Goal: Information Seeking & Learning: Learn about a topic

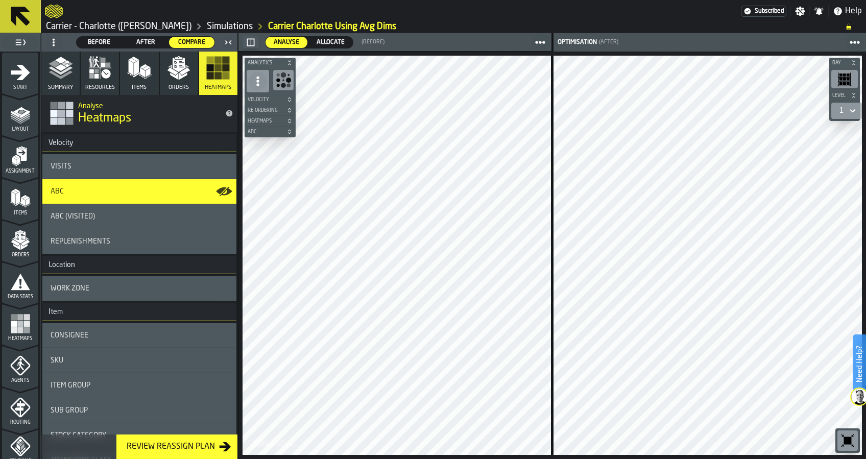
scroll to position [346, 0]
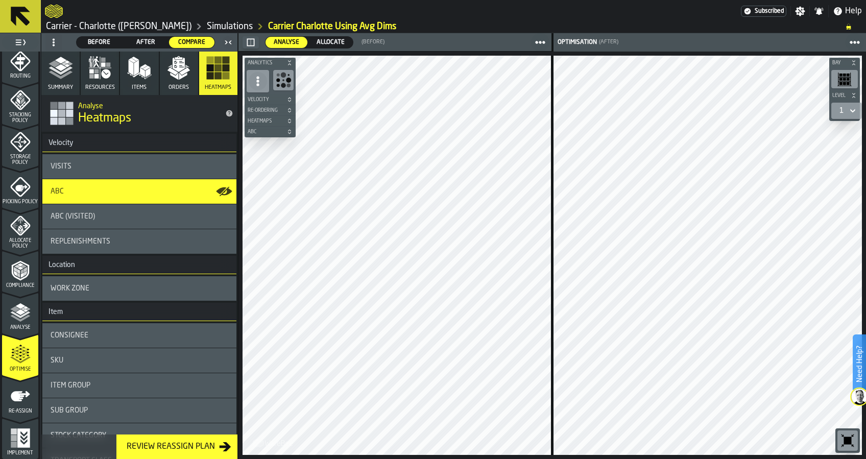
click at [142, 188] on div "ABC" at bounding box center [140, 191] width 178 height 8
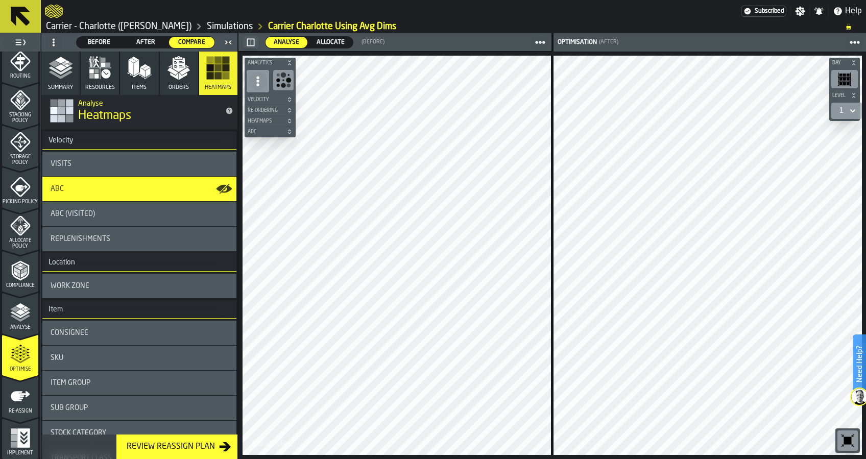
scroll to position [0, 0]
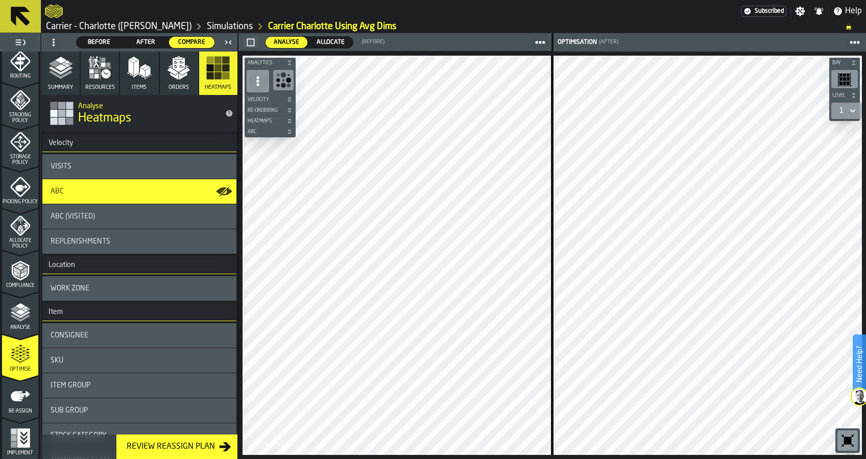
click at [67, 76] on icon "button" at bounding box center [61, 68] width 25 height 25
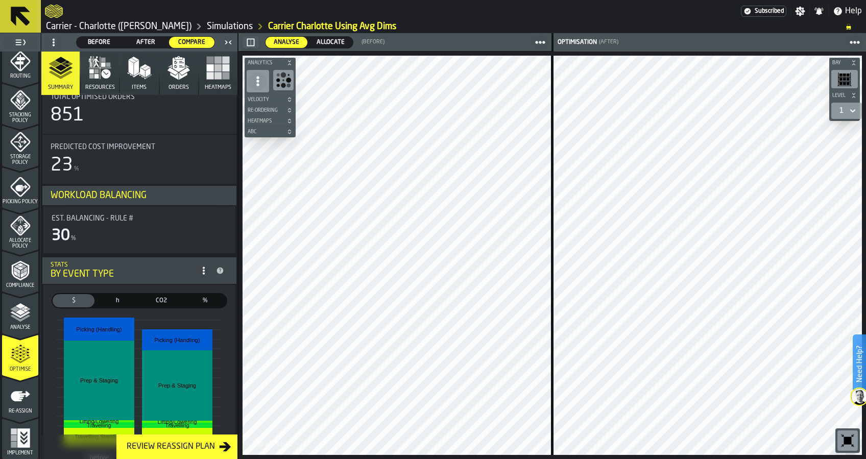
scroll to position [204, 0]
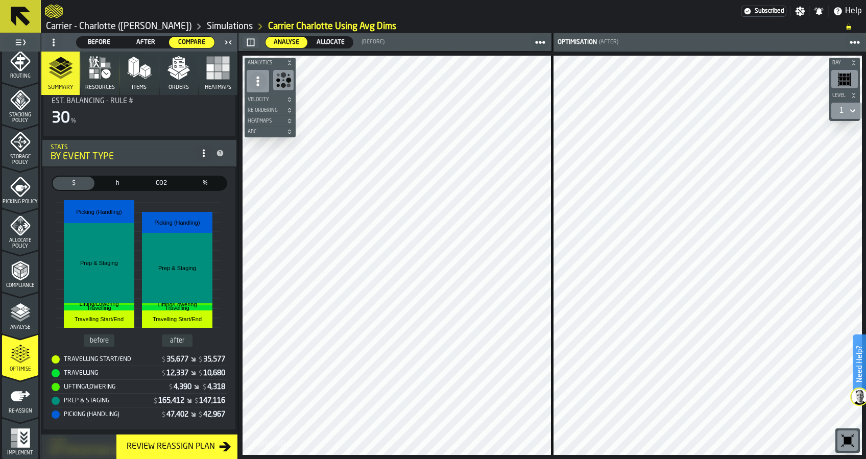
click at [124, 179] on span "h" at bounding box center [118, 183] width 38 height 9
click at [88, 183] on span "$" at bounding box center [74, 183] width 38 height 9
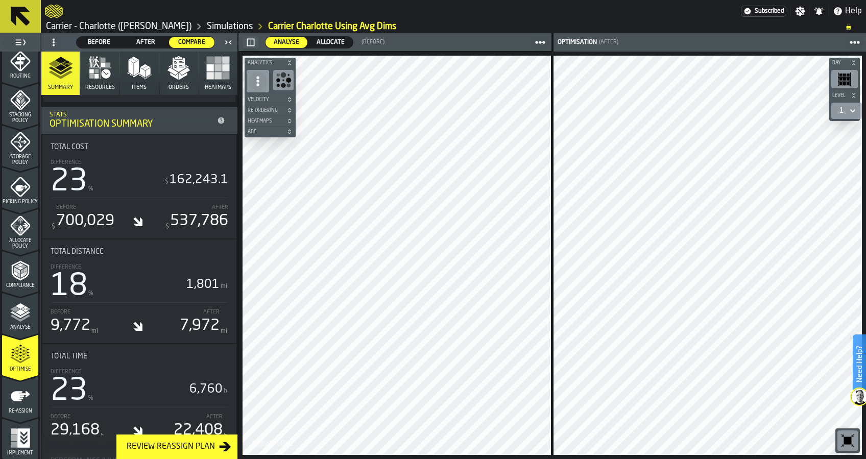
scroll to position [544, 0]
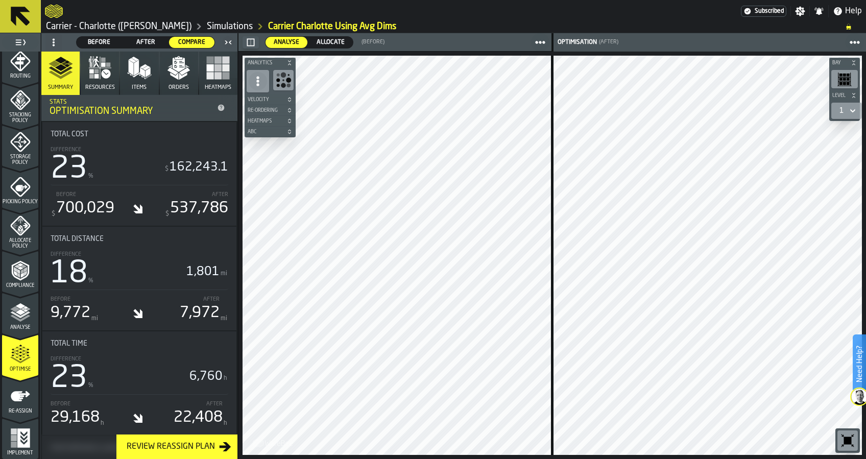
click at [95, 72] on icon "button" at bounding box center [96, 71] width 5 height 5
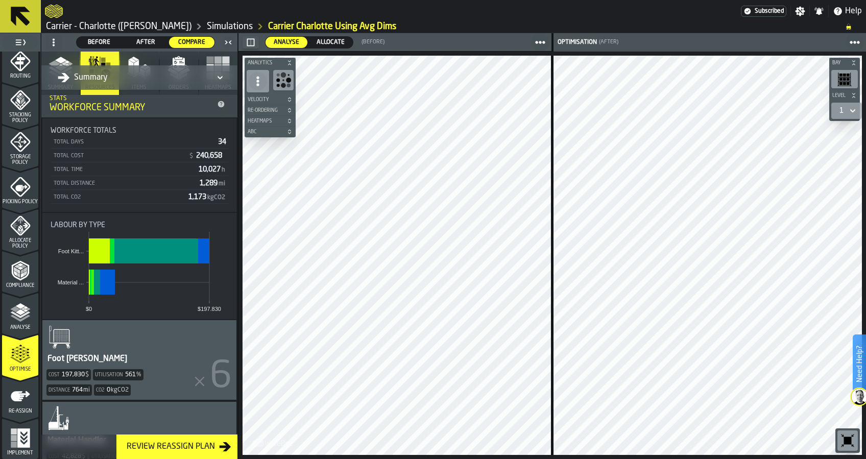
scroll to position [0, 0]
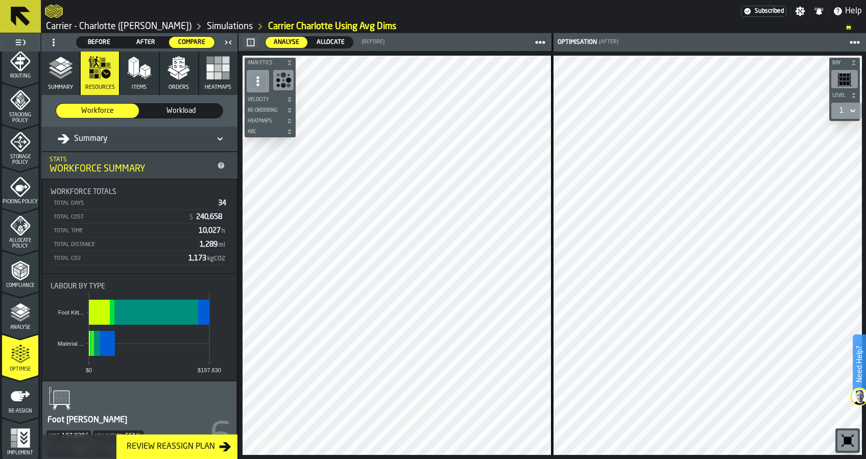
click at [160, 112] on span "Workload" at bounding box center [181, 111] width 75 height 10
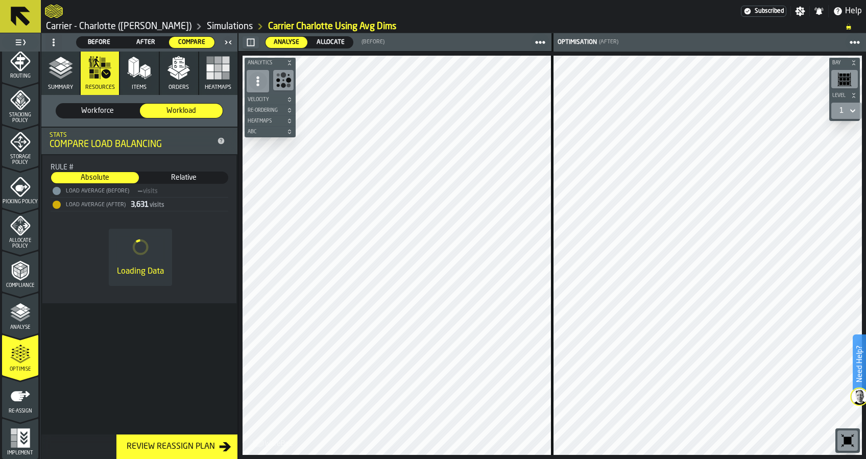
click at [190, 42] on span "Compare" at bounding box center [191, 42] width 37 height 9
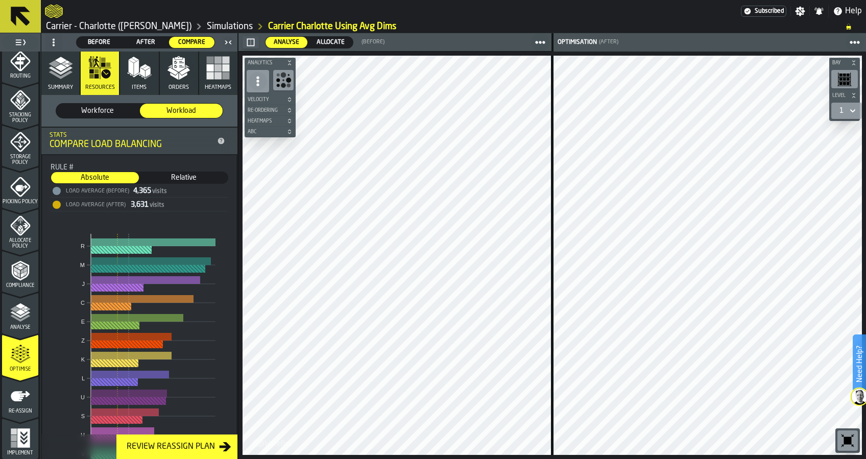
click at [146, 79] on icon "button" at bounding box center [139, 68] width 25 height 25
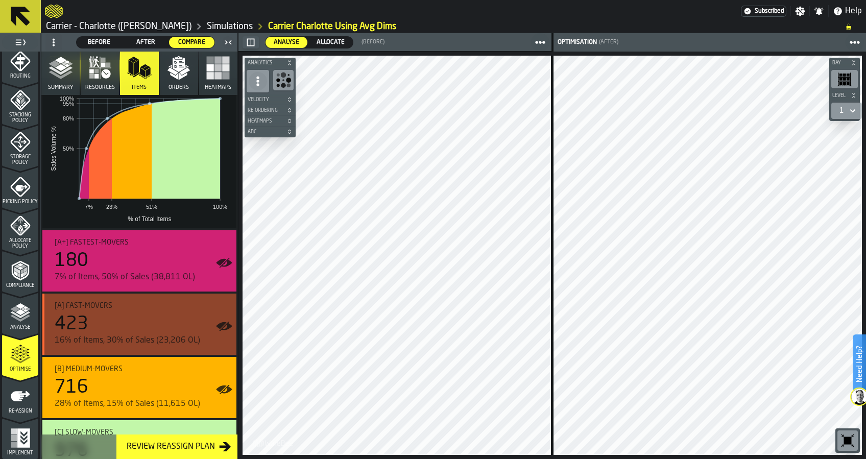
scroll to position [73, 0]
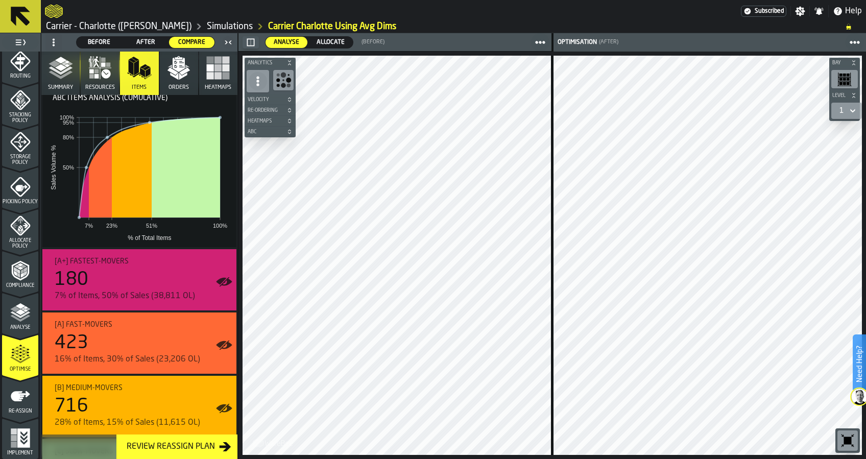
click at [175, 74] on icon "button" at bounding box center [179, 68] width 25 height 25
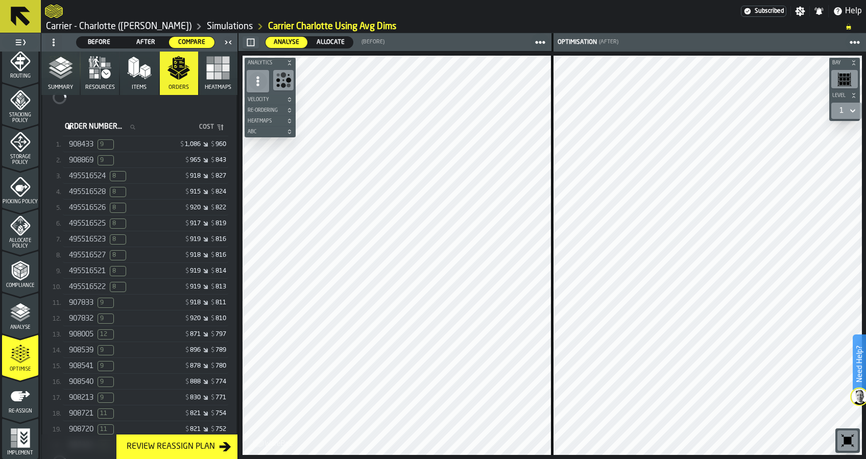
scroll to position [0, 0]
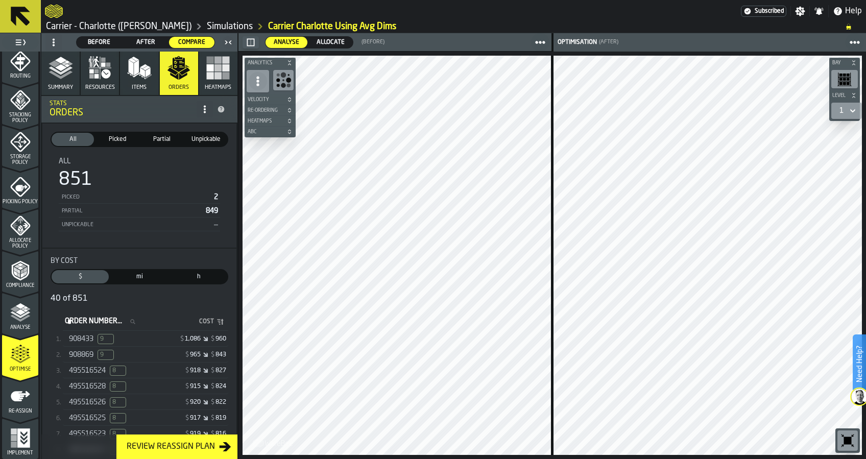
click at [210, 79] on rect "button" at bounding box center [210, 75] width 7 height 7
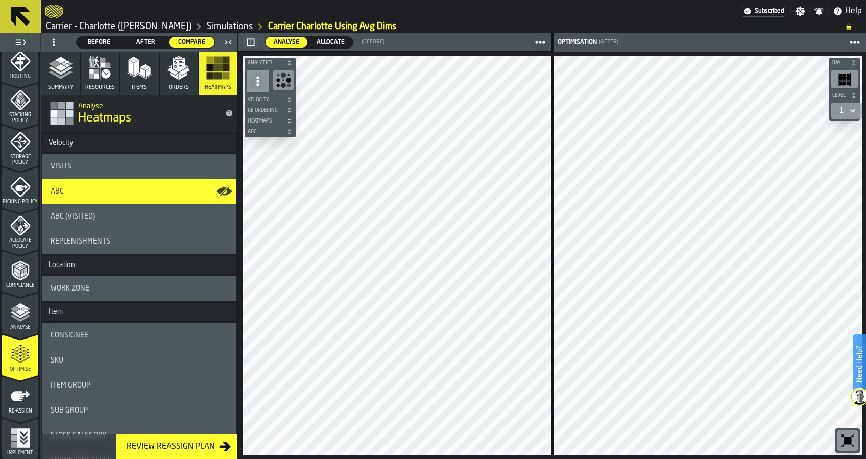
click at [161, 168] on div "Visits" at bounding box center [140, 166] width 178 height 8
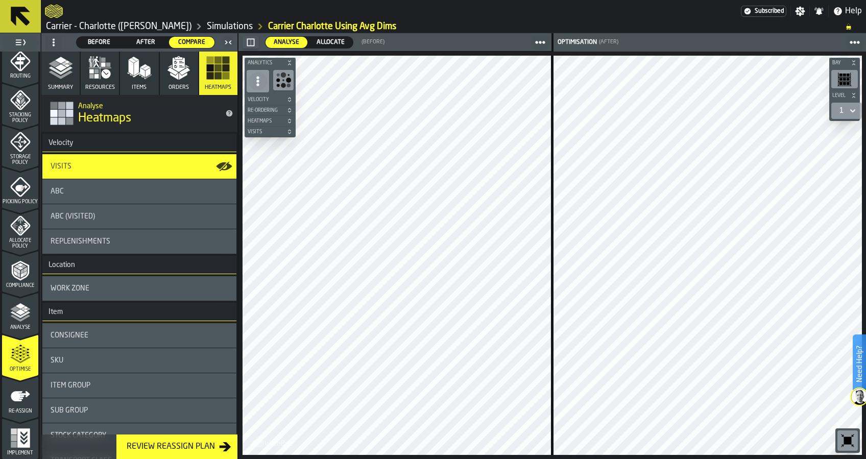
click at [283, 80] on circle "button-toolbar-undefined" at bounding box center [283, 80] width 2 height 2
click at [262, 79] on icon at bounding box center [258, 81] width 10 height 10
click at [276, 80] on circle "button-toolbar-undefined" at bounding box center [278, 81] width 4 height 4
click at [271, 100] on span "Velocity" at bounding box center [265, 100] width 39 height 6
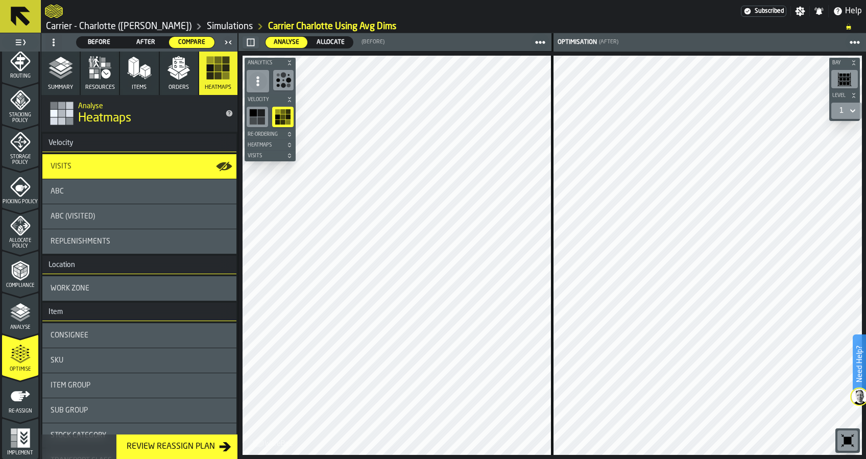
click at [271, 100] on span "Velocity" at bounding box center [265, 100] width 39 height 6
click at [113, 198] on div "ABC" at bounding box center [139, 191] width 194 height 25
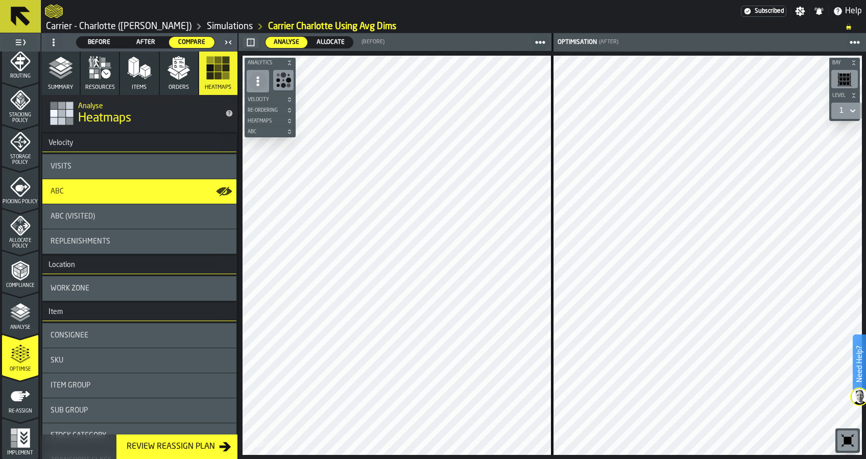
click at [152, 238] on div "Replenishments" at bounding box center [140, 242] width 178 height 8
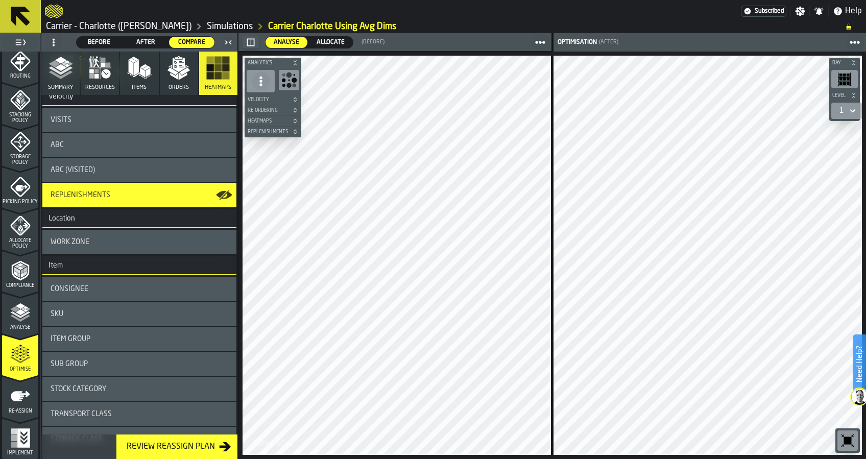
scroll to position [68, 0]
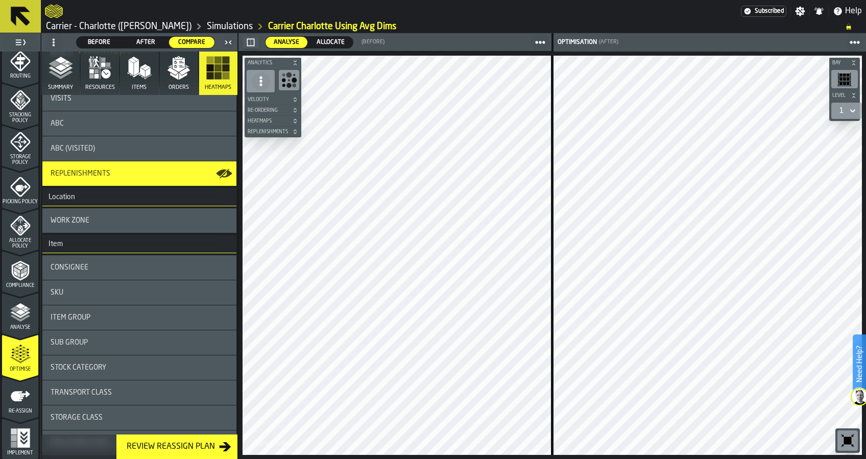
click at [100, 272] on div "Consignee" at bounding box center [139, 267] width 194 height 25
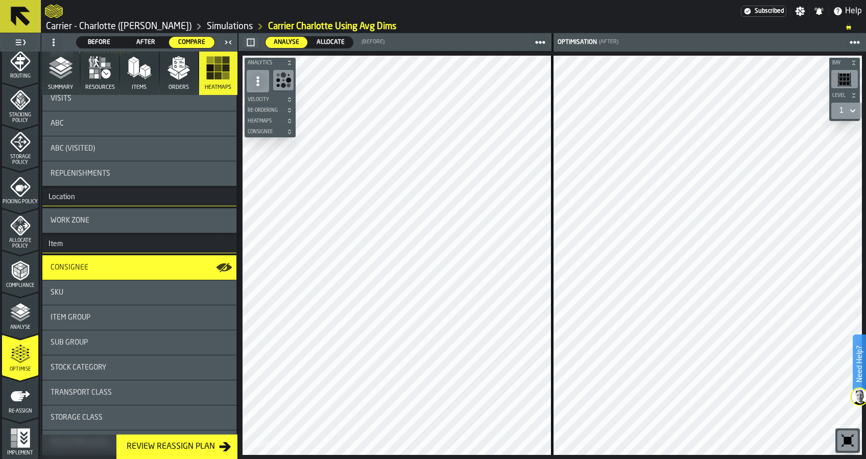
click at [72, 80] on icon "button" at bounding box center [61, 68] width 25 height 25
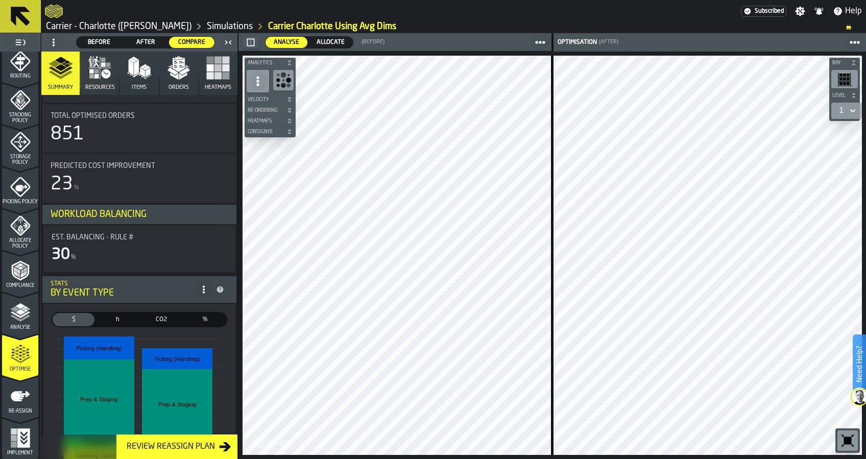
click at [207, 28] on link "Simulations" at bounding box center [230, 26] width 46 height 11
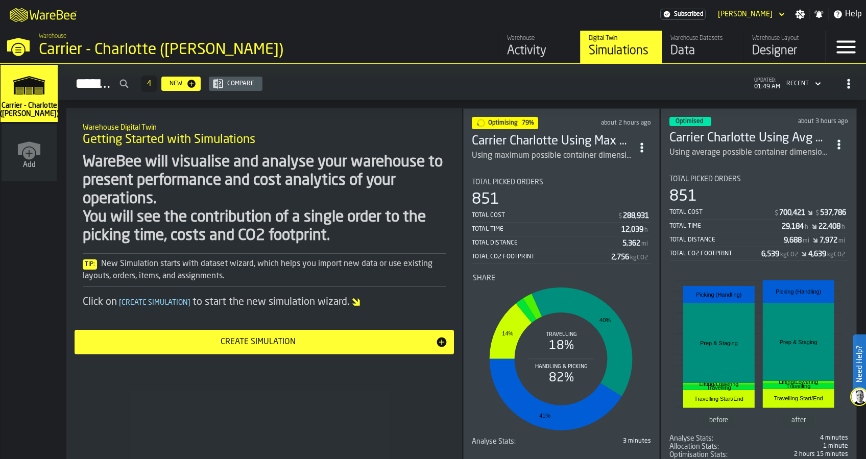
click at [756, 195] on div "851" at bounding box center [759, 196] width 179 height 18
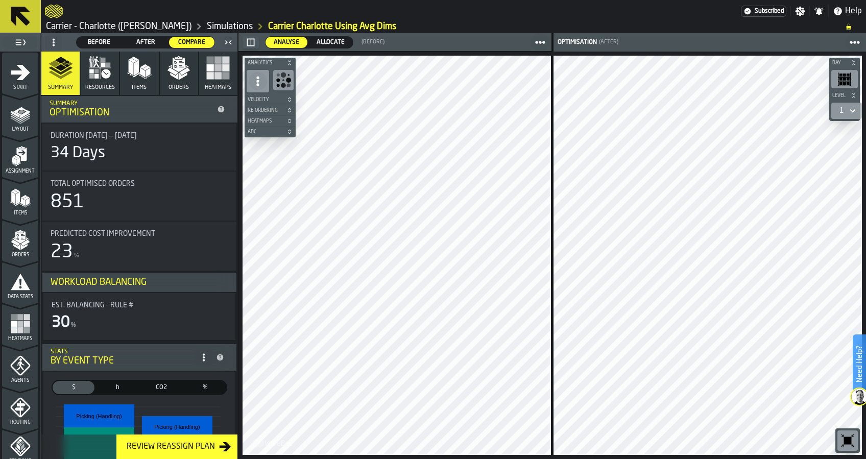
click at [91, 134] on span "Duration [DATE] — [DATE]" at bounding box center [94, 136] width 86 height 8
click at [90, 153] on div "34 Days" at bounding box center [78, 153] width 55 height 18
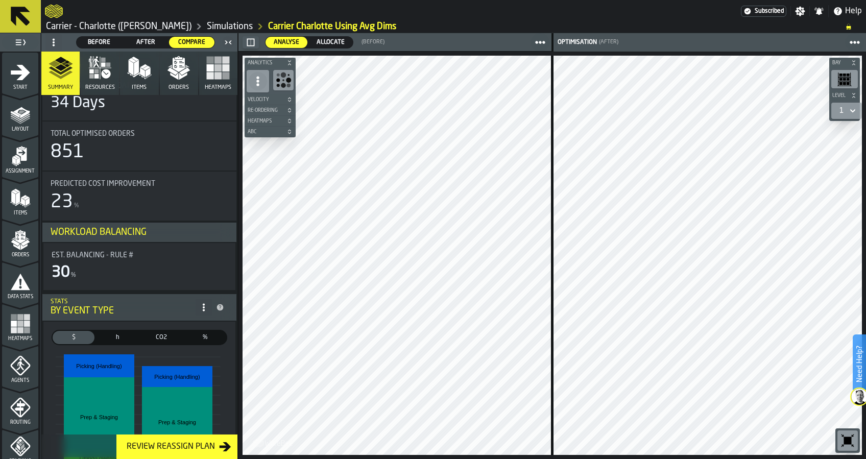
scroll to position [68, 0]
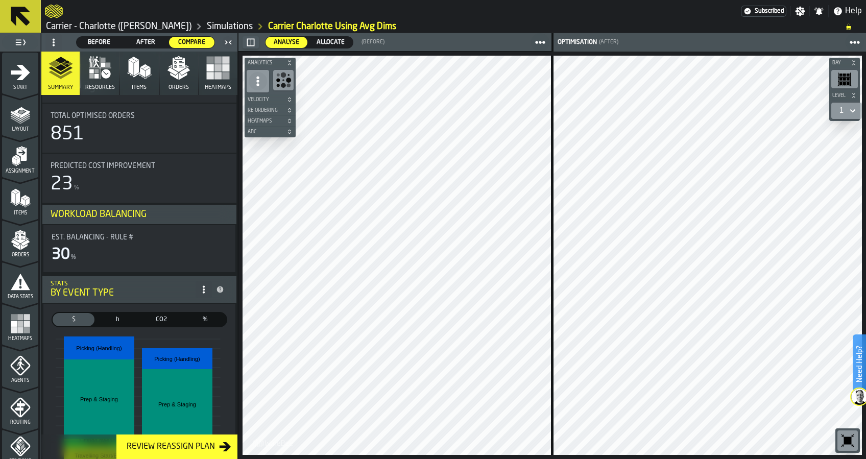
click at [125, 165] on span "Predicted Cost Improvement" at bounding box center [103, 166] width 105 height 8
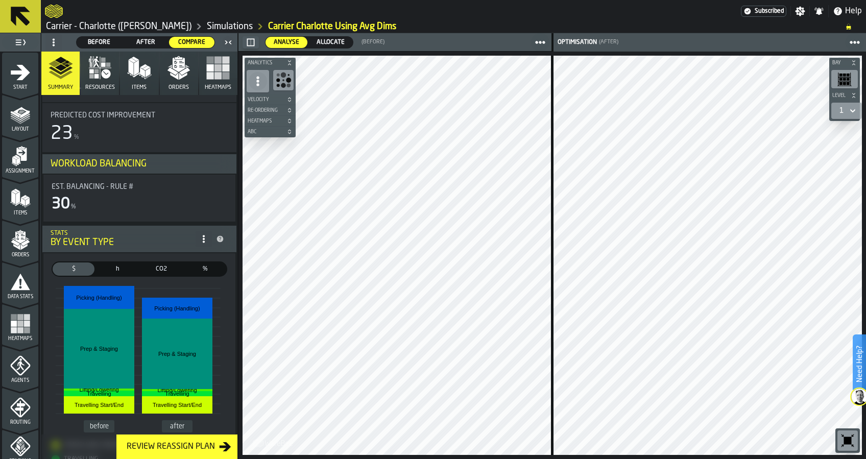
scroll to position [136, 0]
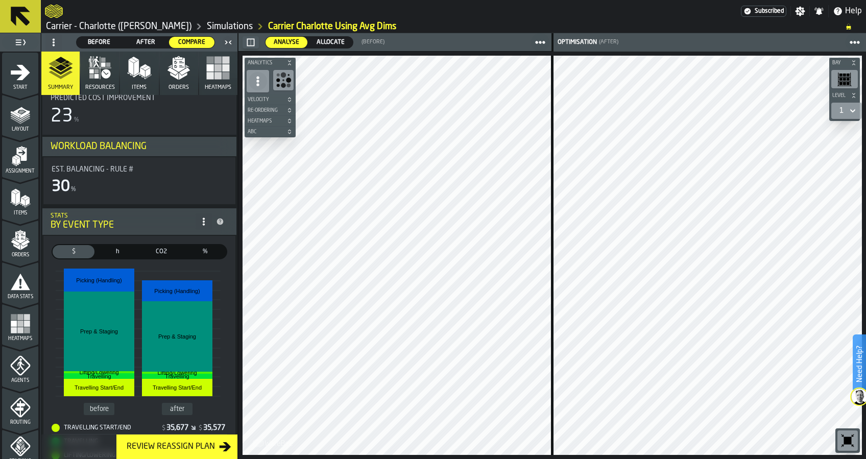
click at [154, 220] on div "By event type" at bounding box center [123, 225] width 145 height 11
click at [205, 225] on span at bounding box center [204, 222] width 16 height 16
click at [196, 241] on div "Show Compare" at bounding box center [176, 241] width 54 height 12
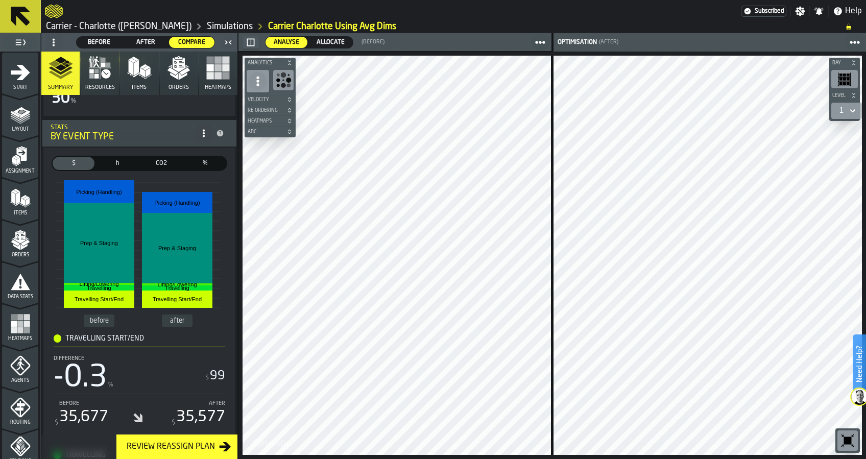
scroll to position [204, 0]
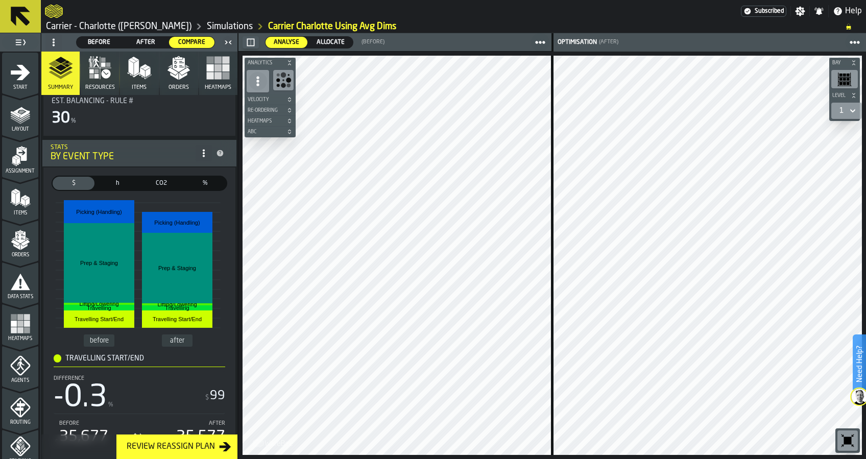
click at [200, 151] on icon at bounding box center [204, 153] width 8 height 8
click at [184, 170] on div "Show Minimal" at bounding box center [176, 173] width 53 height 12
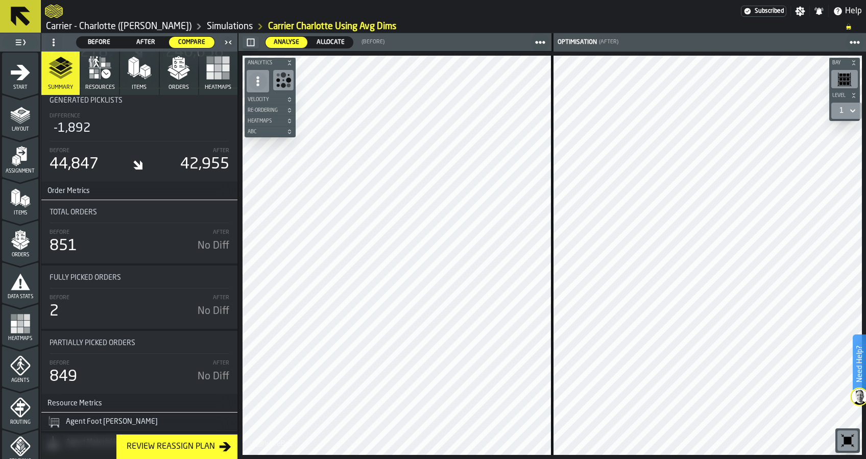
scroll to position [1987, 0]
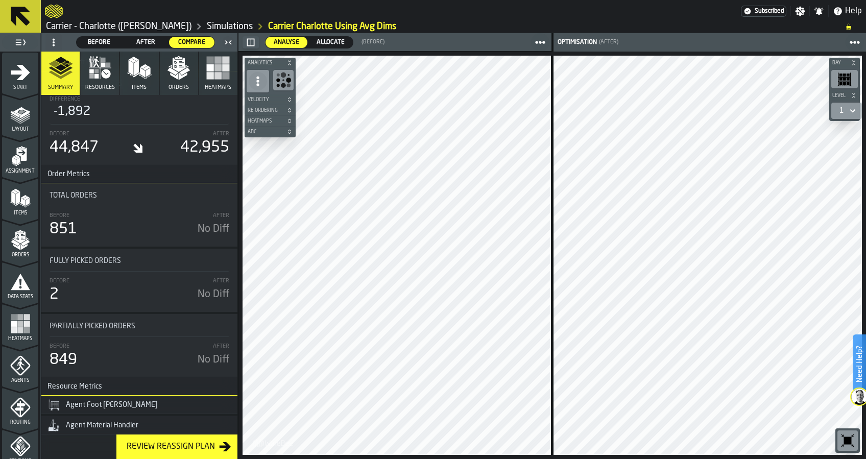
click at [138, 73] on icon "button" at bounding box center [137, 75] width 6 height 5
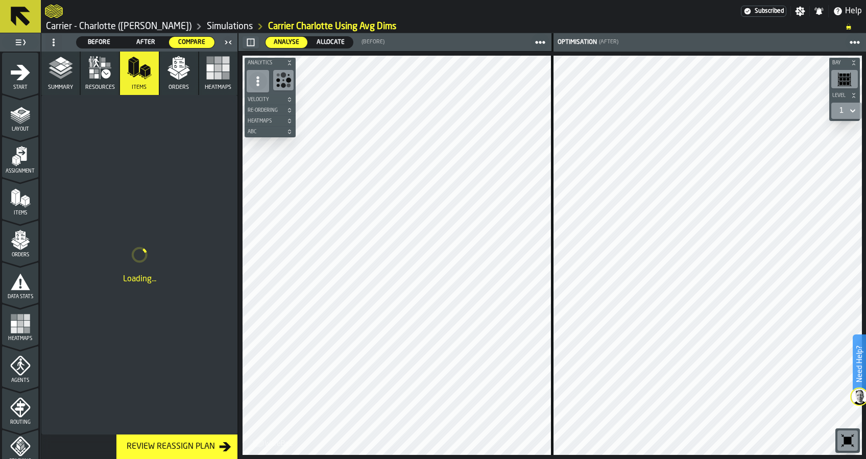
scroll to position [0, 0]
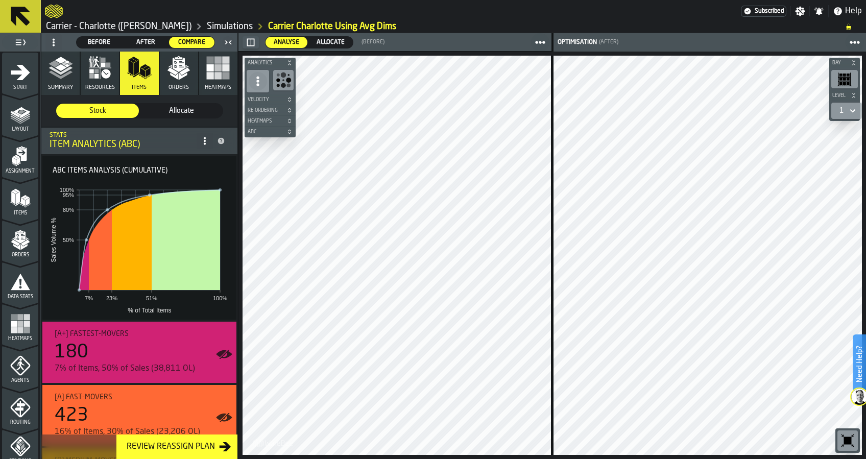
click at [144, 41] on span "After" at bounding box center [145, 42] width 37 height 9
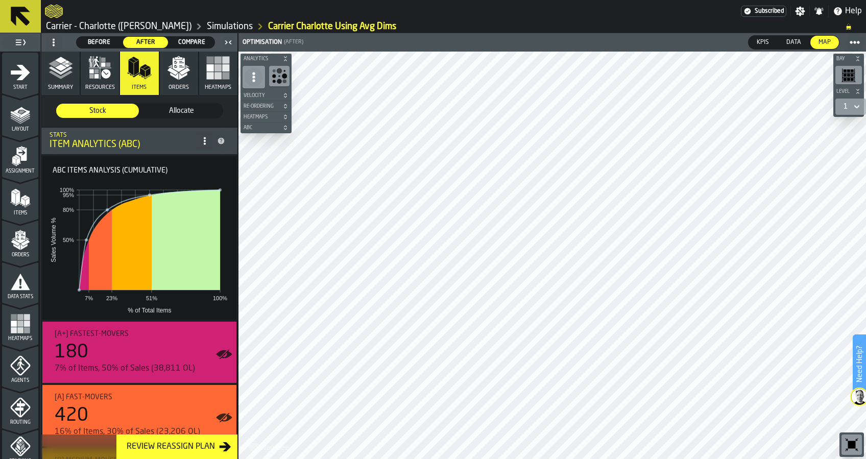
click at [110, 43] on span "Before" at bounding box center [99, 42] width 37 height 9
click at [132, 45] on span "After" at bounding box center [145, 42] width 37 height 9
click at [60, 74] on polyline "button" at bounding box center [61, 70] width 24 height 8
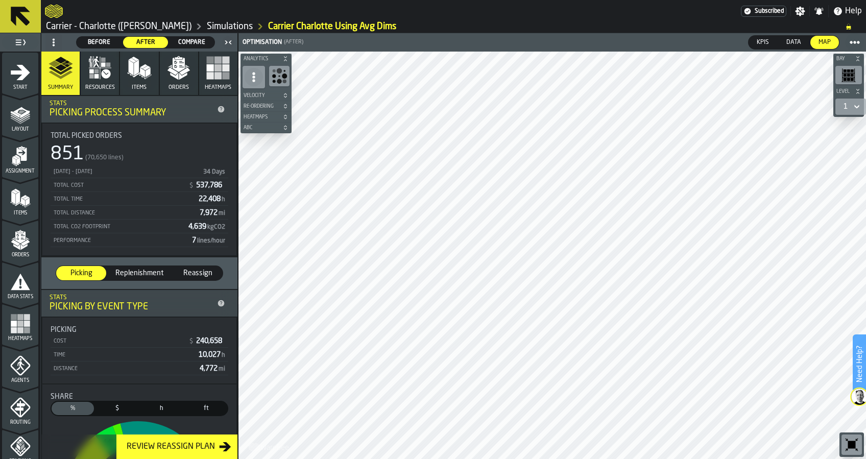
click at [99, 42] on span "Before" at bounding box center [99, 42] width 37 height 9
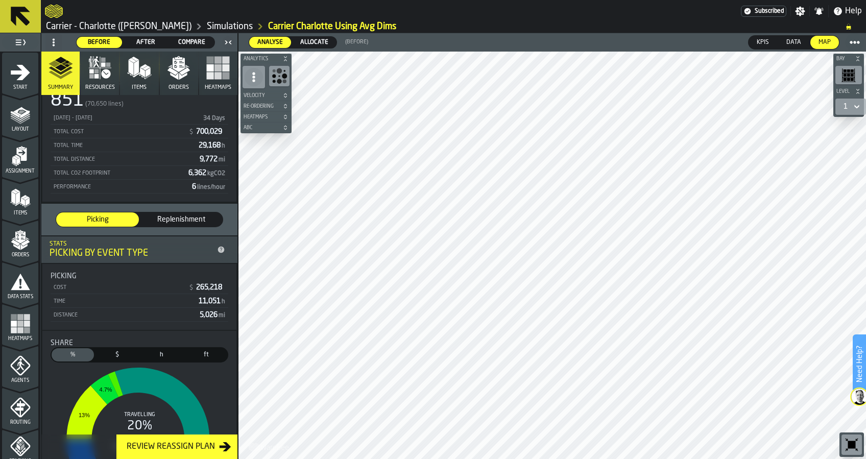
scroll to position [136, 0]
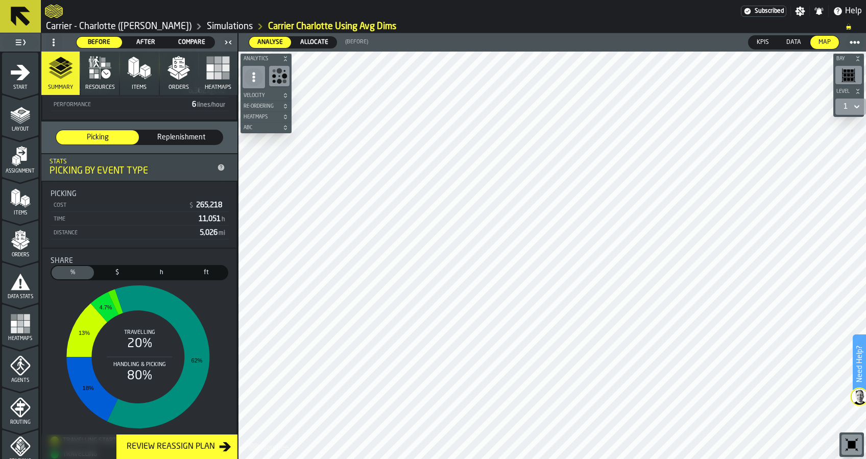
click at [141, 40] on span "After" at bounding box center [145, 42] width 37 height 9
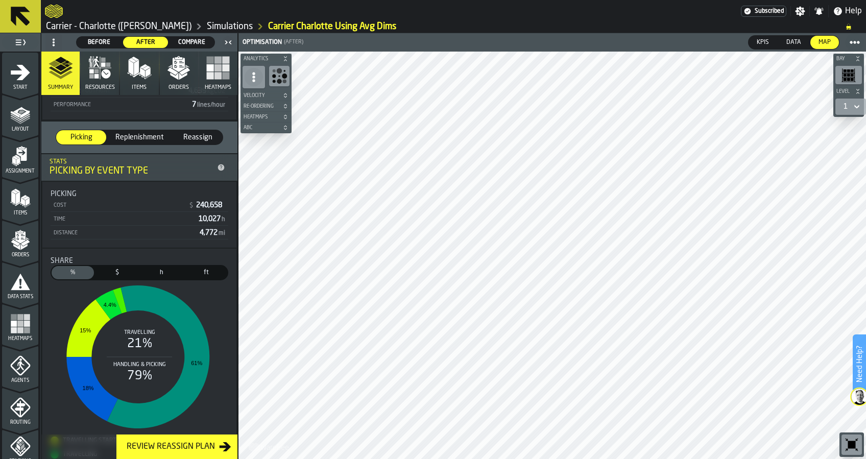
click at [110, 39] on span "Before" at bounding box center [99, 42] width 37 height 9
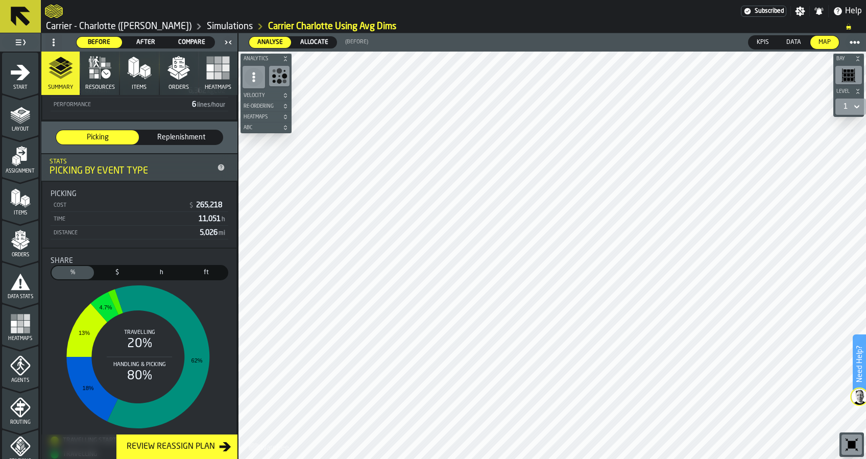
click at [134, 39] on span "After" at bounding box center [145, 42] width 37 height 9
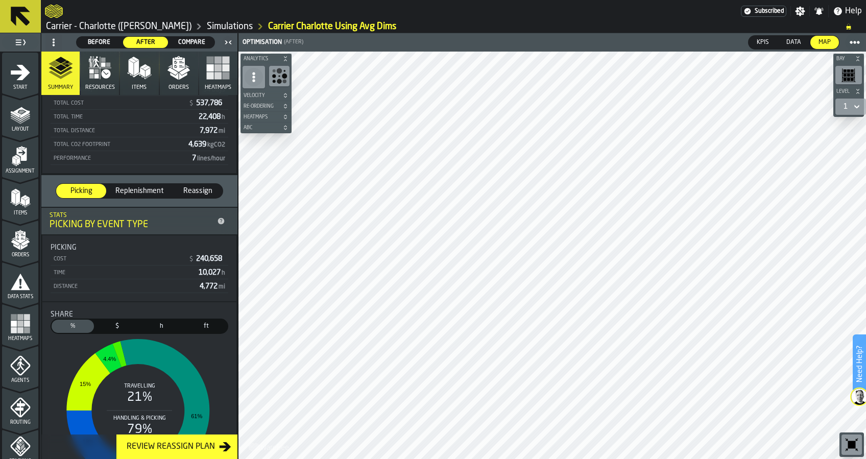
scroll to position [212, 0]
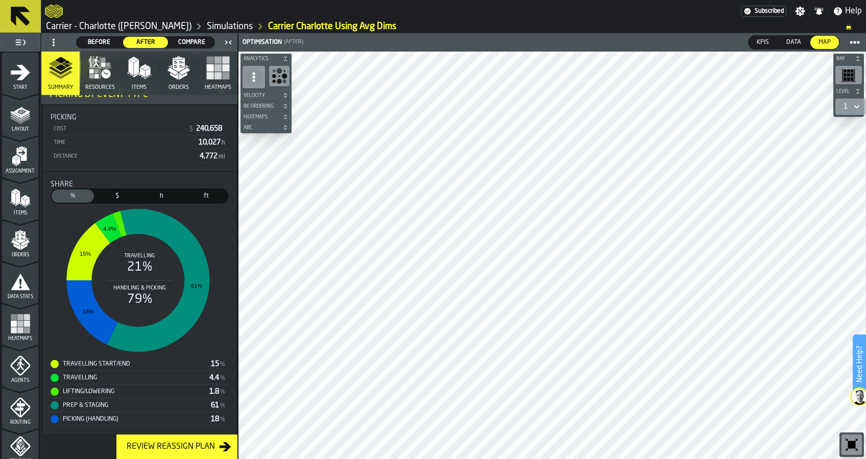
click at [122, 192] on span "$" at bounding box center [117, 196] width 38 height 9
click at [92, 74] on icon "button" at bounding box center [100, 68] width 25 height 25
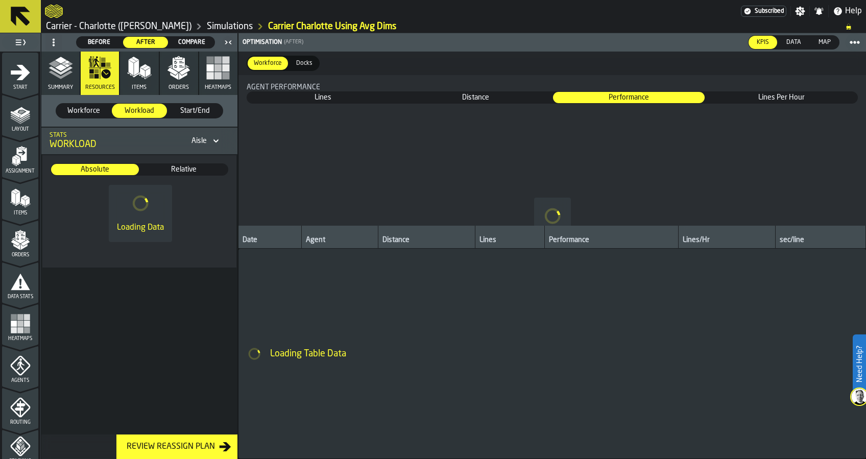
scroll to position [0, 0]
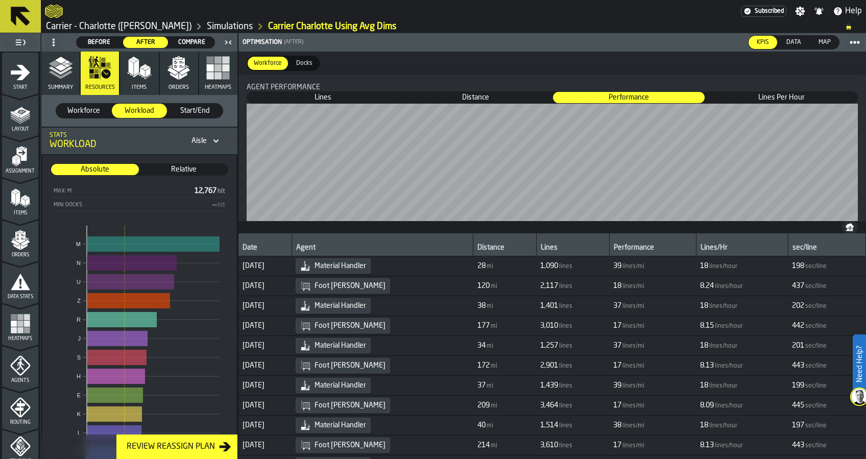
click at [143, 76] on polygon "button" at bounding box center [142, 72] width 5 height 10
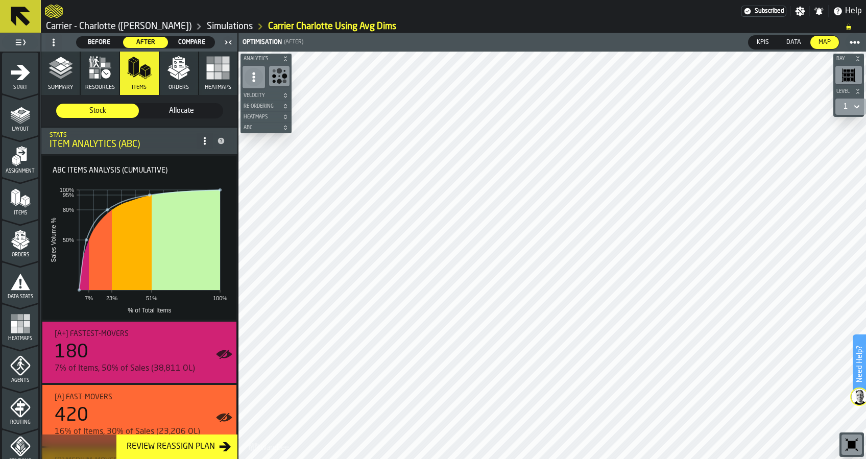
click at [173, 78] on polygon "button" at bounding box center [175, 76] width 8 height 7
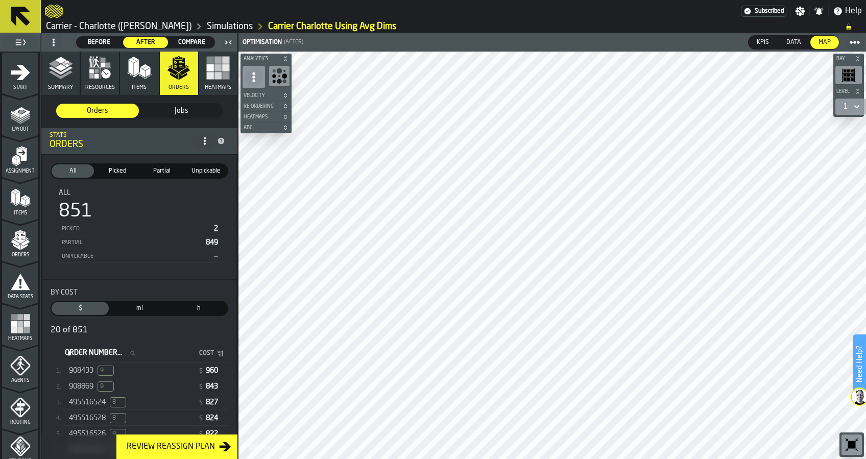
click at [60, 69] on polygon "button" at bounding box center [61, 67] width 12 height 7
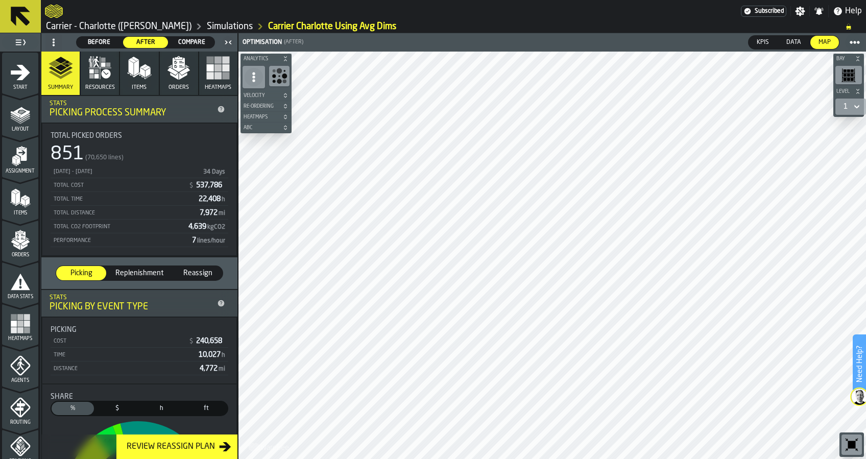
click at [98, 41] on span "Before" at bounding box center [99, 42] width 37 height 9
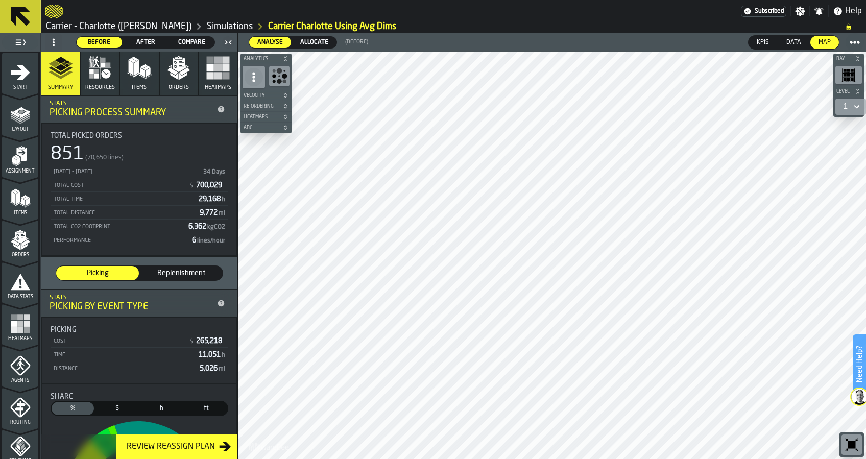
click at [140, 47] on div "After" at bounding box center [145, 42] width 45 height 11
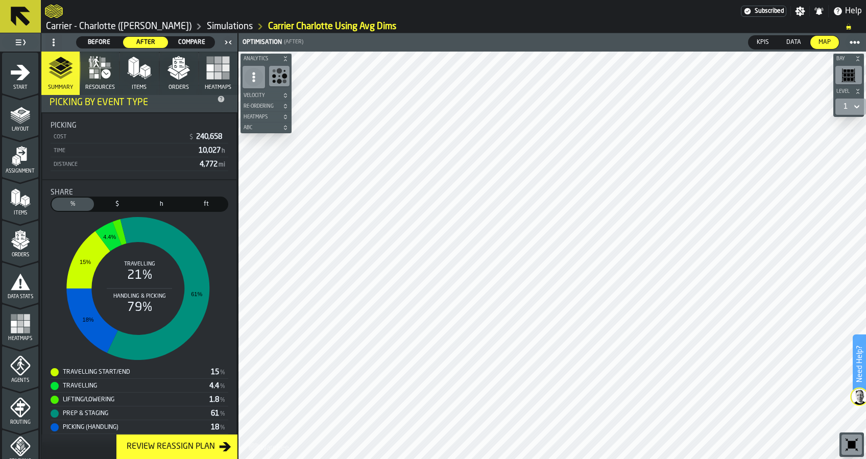
scroll to position [212, 0]
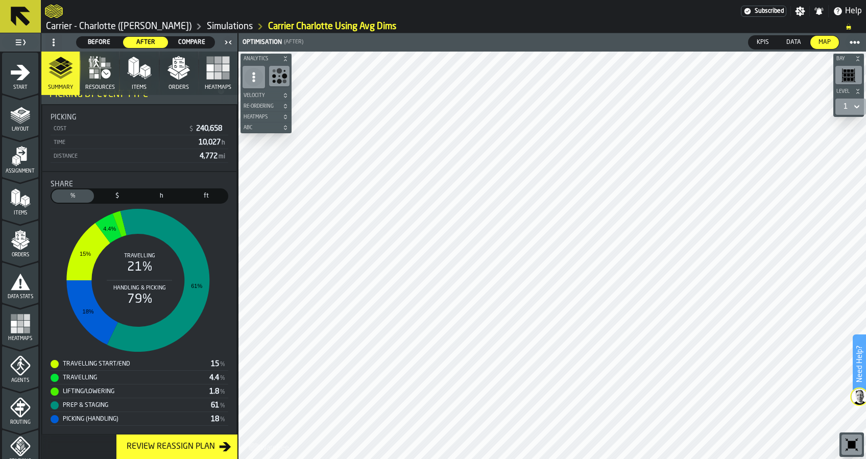
click at [184, 41] on span "Compare" at bounding box center [191, 42] width 37 height 9
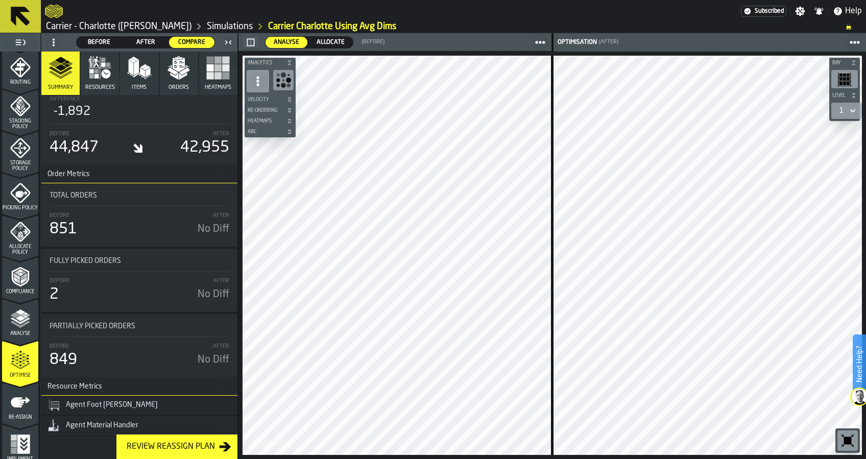
scroll to position [346, 0]
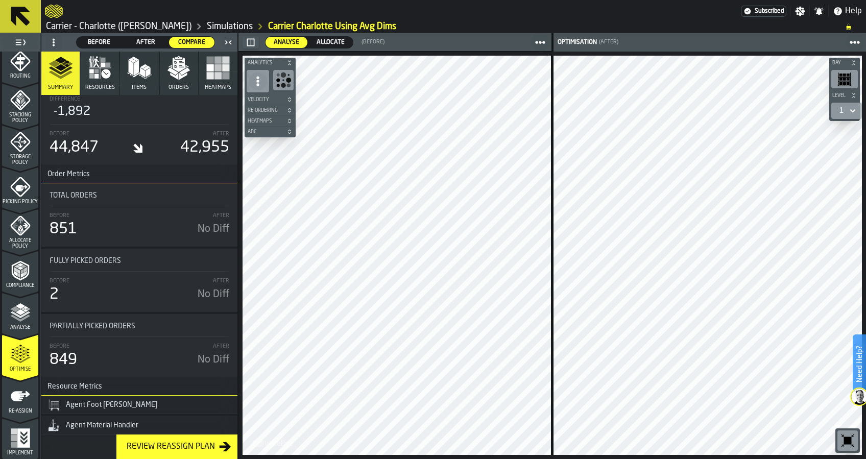
click at [161, 451] on div "Review Reassign Plan" at bounding box center [171, 447] width 97 height 12
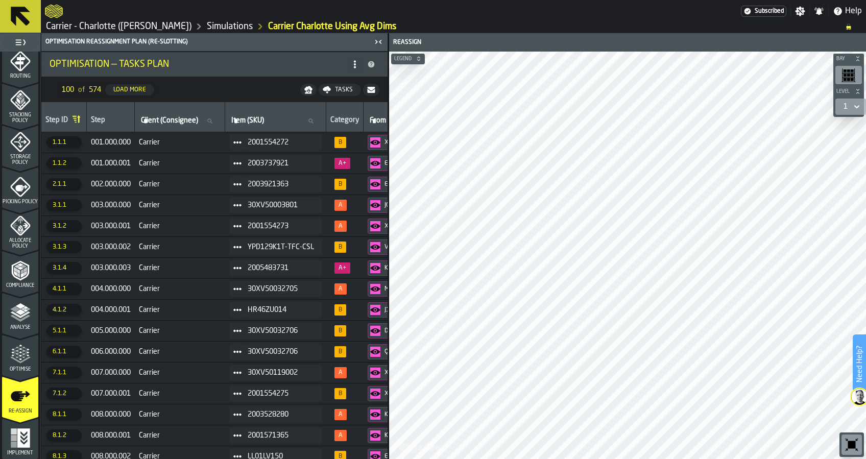
click at [20, 354] on icon "menu Optimise" at bounding box center [20, 354] width 20 height 20
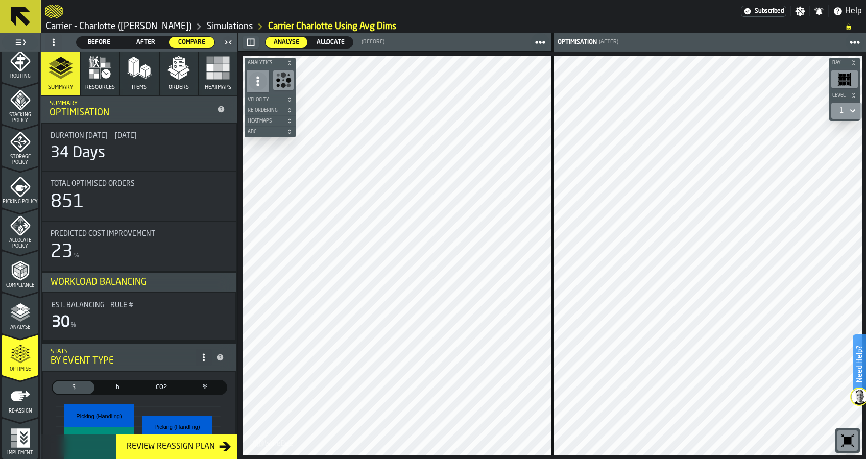
click at [23, 317] on polyline "menu Analyse" at bounding box center [20, 318] width 20 height 7
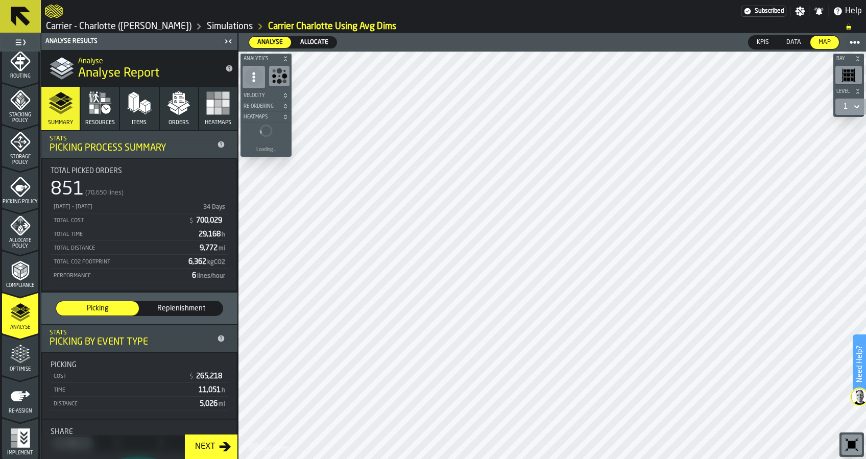
click at [25, 284] on span "Compliance" at bounding box center [20, 286] width 36 height 6
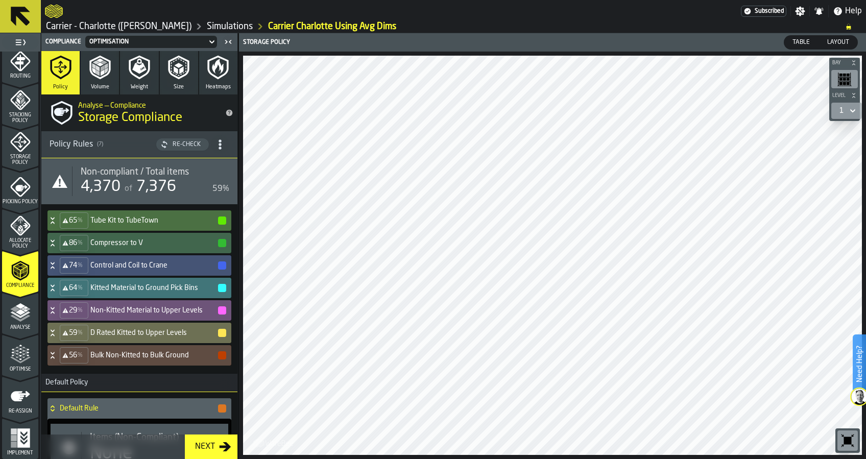
click at [21, 344] on icon "menu Optimise" at bounding box center [20, 354] width 20 height 20
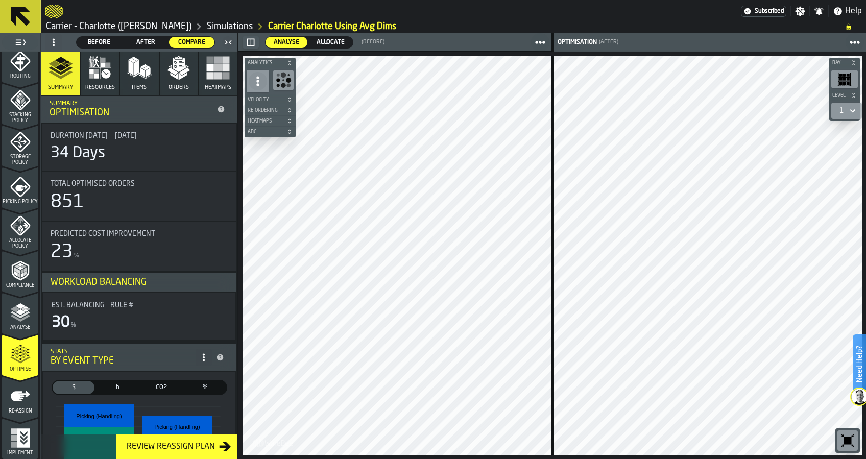
click at [277, 131] on span "ABC" at bounding box center [265, 132] width 39 height 6
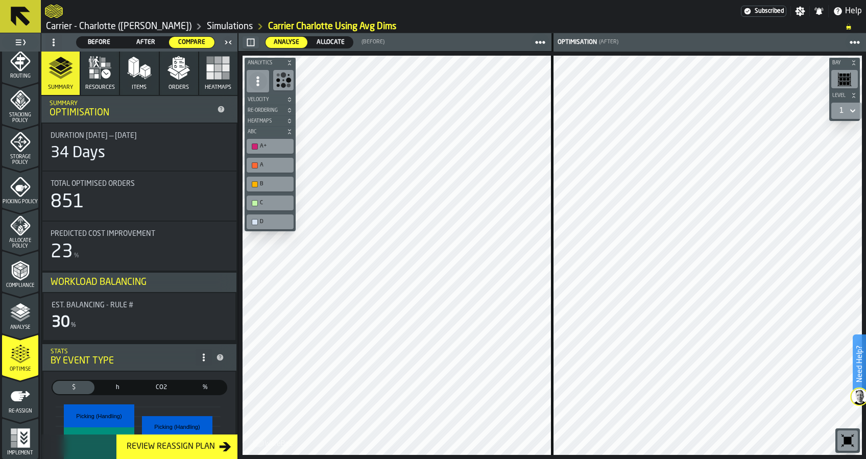
click at [277, 131] on span "ABC" at bounding box center [265, 132] width 39 height 6
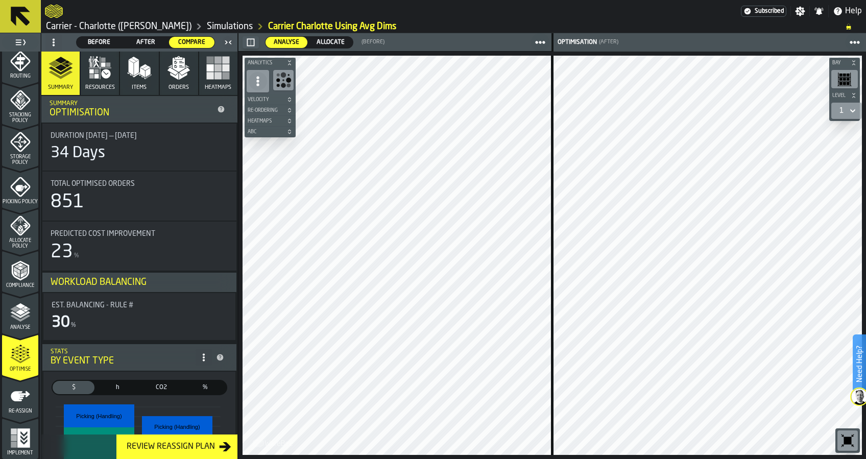
click at [273, 122] on span "Heatmaps" at bounding box center [265, 122] width 39 height 6
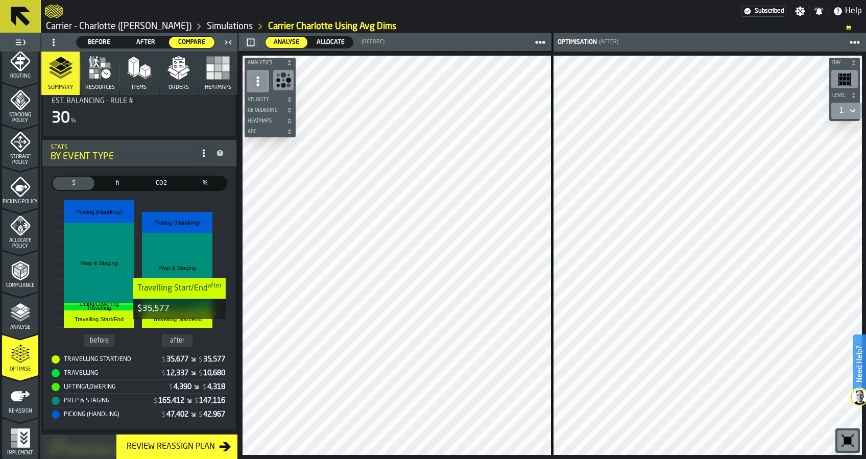
scroll to position [136, 0]
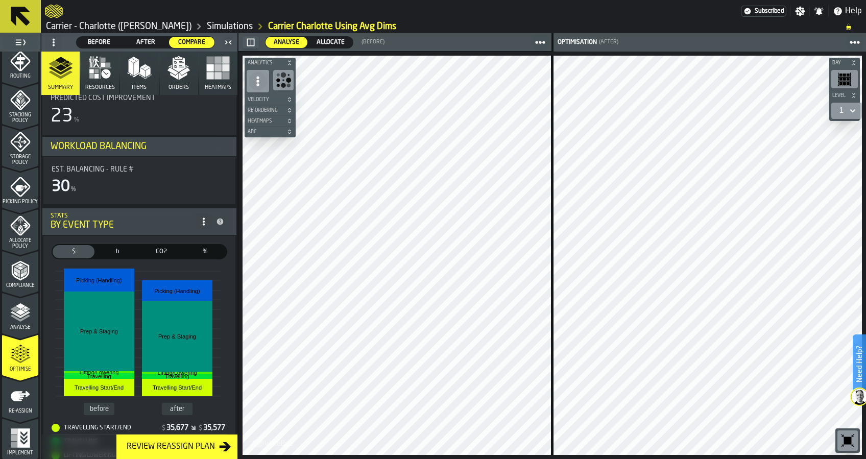
click at [112, 171] on span "Est. Balancing - Rule #" at bounding box center [93, 169] width 82 height 8
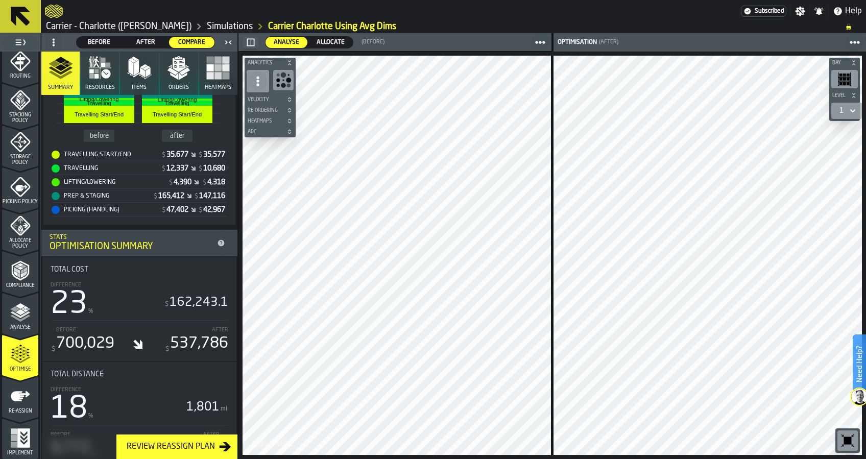
scroll to position [409, 0]
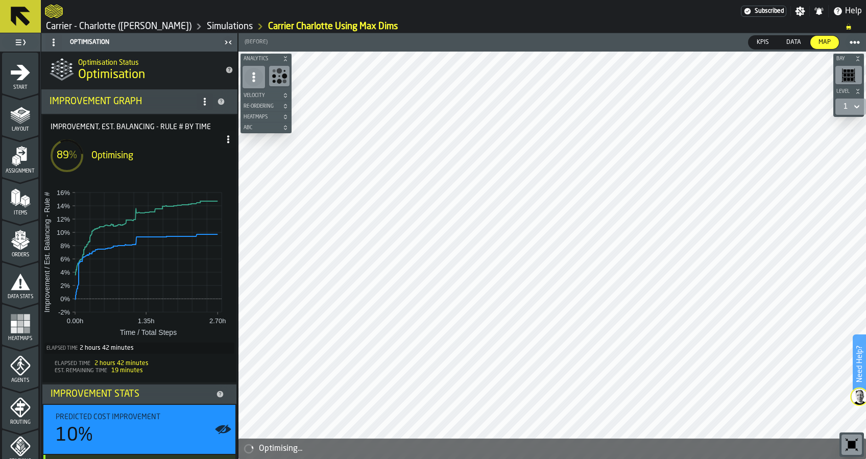
scroll to position [278, 0]
